Goal: Task Accomplishment & Management: Manage account settings

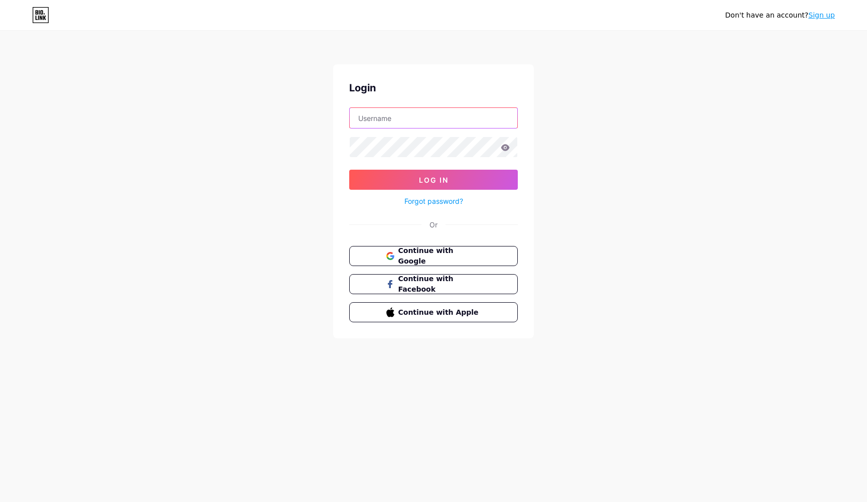
type input "thecakeshop"
click at [435, 179] on span "Log In" at bounding box center [434, 180] width 30 height 9
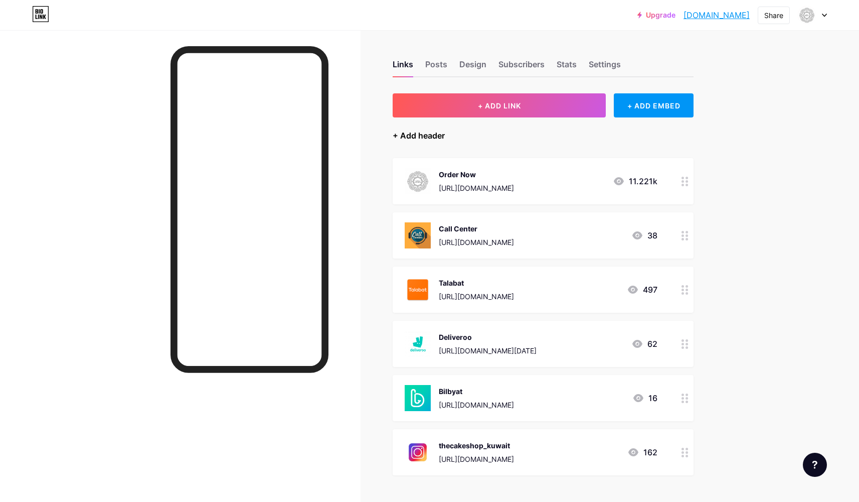
click at [422, 133] on div "+ Add header" at bounding box center [419, 135] width 52 height 12
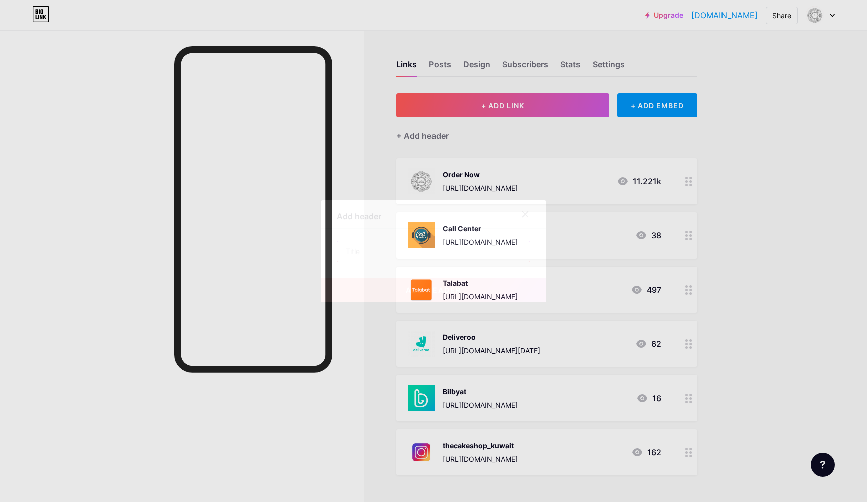
click at [377, 246] on input "text" at bounding box center [433, 251] width 193 height 20
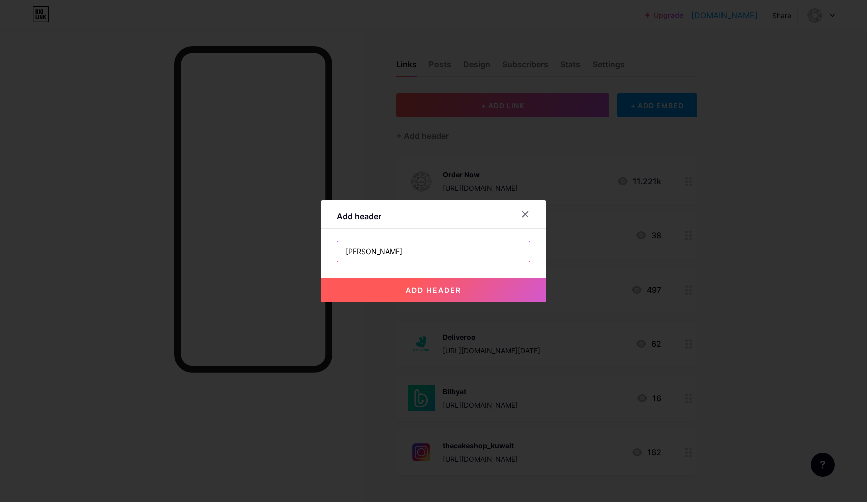
type input "[PERSON_NAME]"
click at [447, 289] on span "add header" at bounding box center [433, 289] width 55 height 9
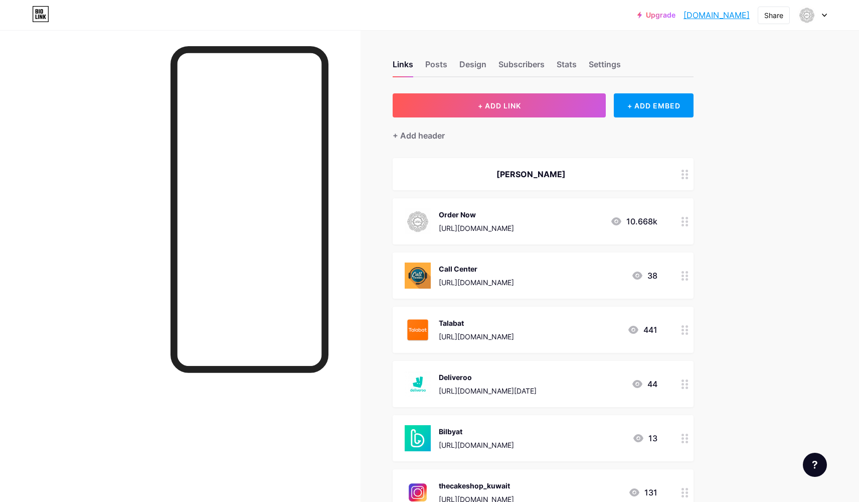
click at [689, 175] on icon at bounding box center [685, 175] width 7 height 10
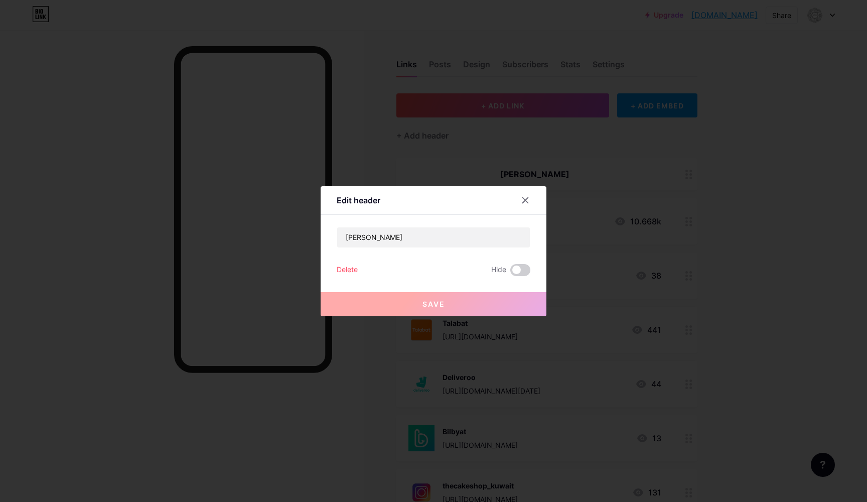
click at [421, 302] on button "Save" at bounding box center [434, 304] width 226 height 24
click at [528, 199] on icon at bounding box center [525, 200] width 8 height 8
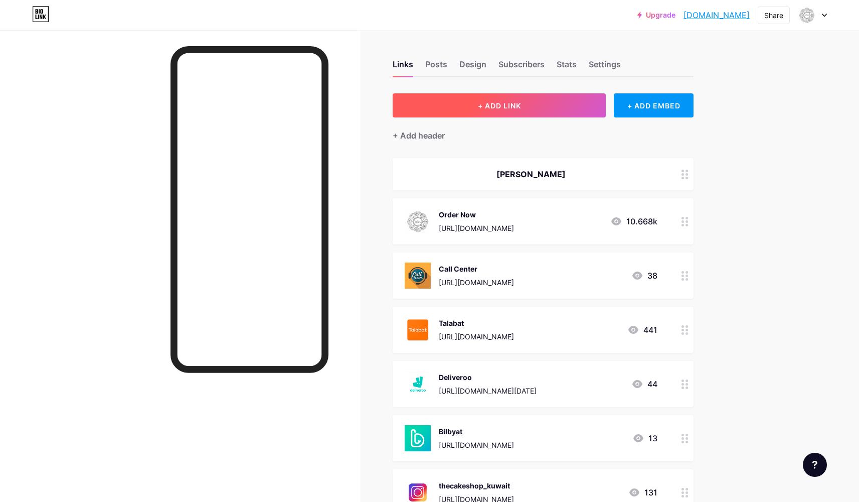
click at [521, 108] on span "+ ADD LINK" at bounding box center [499, 105] width 43 height 9
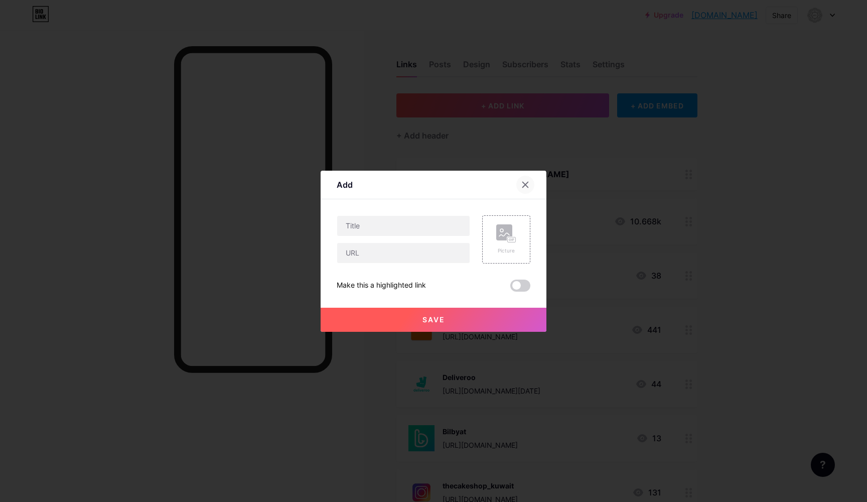
click at [526, 183] on icon at bounding box center [526, 185] width 6 height 6
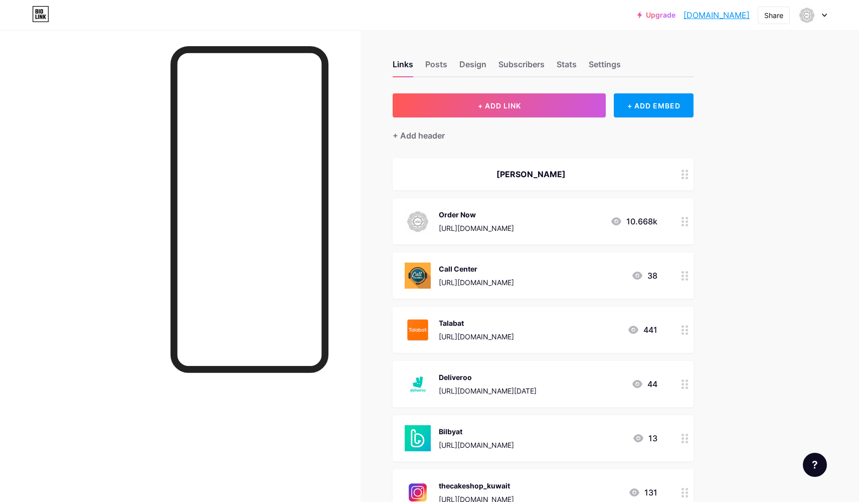
click at [689, 177] on circle at bounding box center [687, 178] width 3 height 3
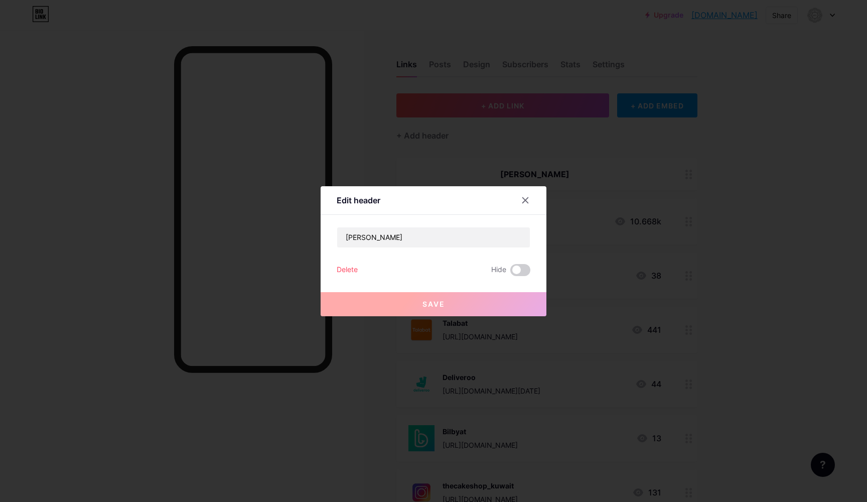
click at [347, 271] on div "Delete" at bounding box center [347, 270] width 21 height 12
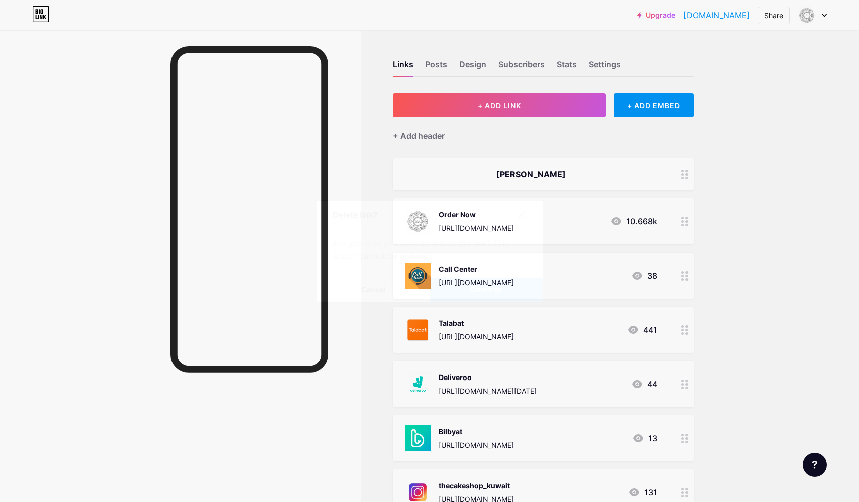
click at [477, 290] on span "Confirm" at bounding box center [486, 289] width 31 height 11
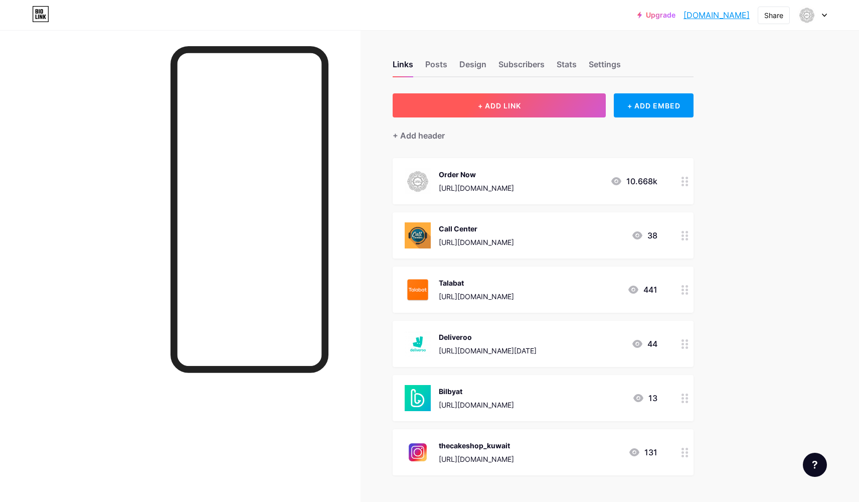
click at [525, 111] on button "+ ADD LINK" at bounding box center [499, 105] width 213 height 24
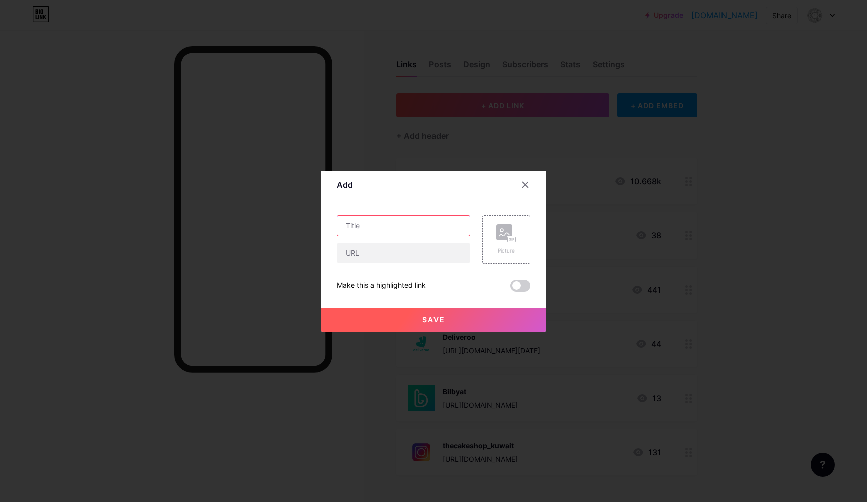
click at [383, 222] on input "text" at bounding box center [403, 226] width 132 height 20
type input "[PERSON_NAME]"
click at [508, 244] on div "Picture" at bounding box center [506, 239] width 20 height 30
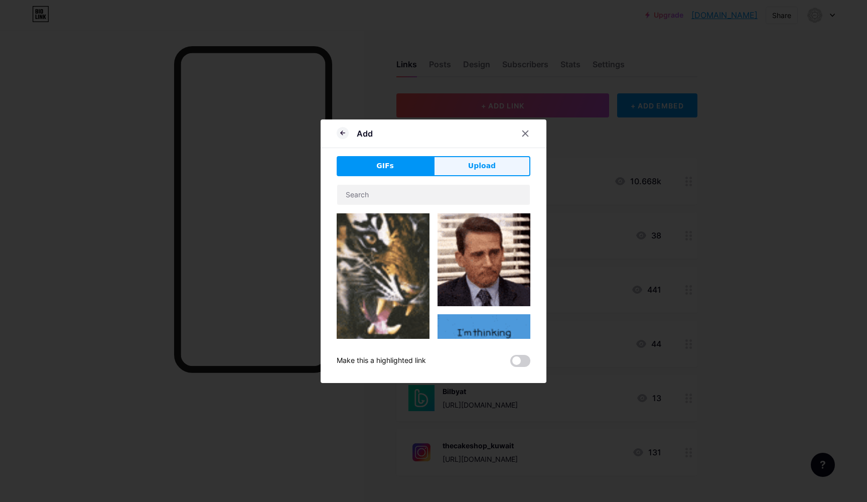
click at [497, 168] on button "Upload" at bounding box center [481, 166] width 97 height 20
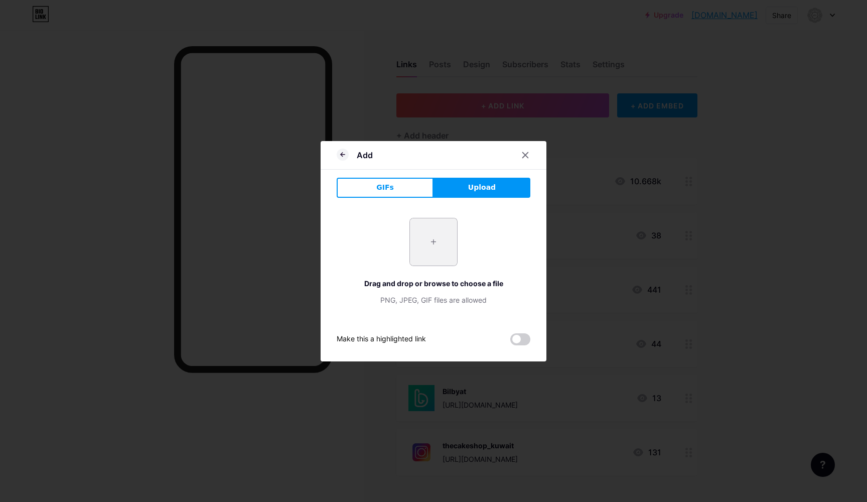
click at [436, 243] on input "file" at bounding box center [433, 241] width 47 height 47
type input "C:\fakepath\[PERSON_NAME].png"
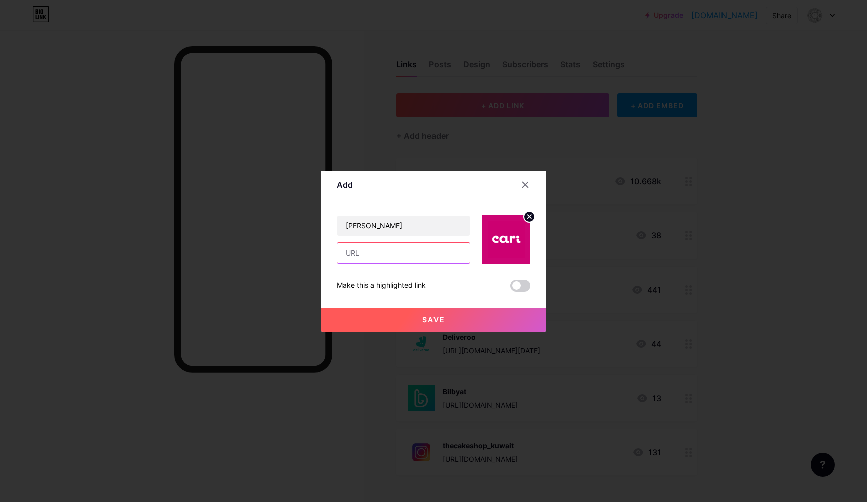
click at [405, 257] on input "text" at bounding box center [403, 253] width 132 height 20
